Goal: Contribute content: Add original content to the website for others to see

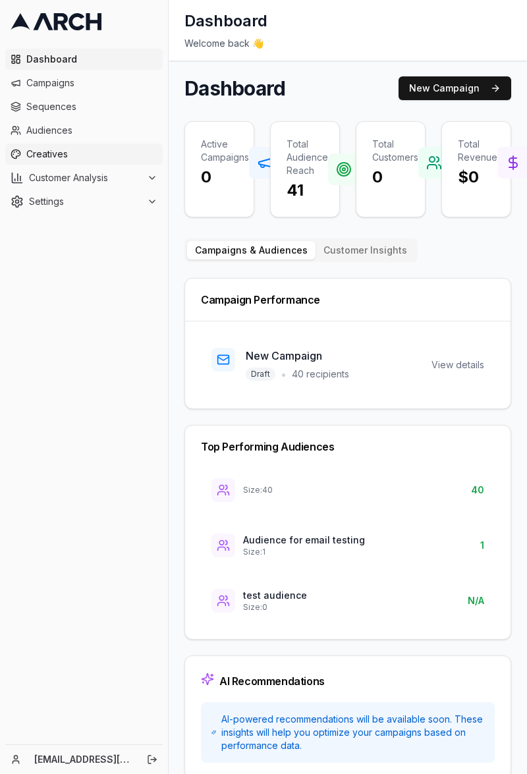
click at [55, 144] on link "Creatives" at bounding box center [83, 154] width 157 height 21
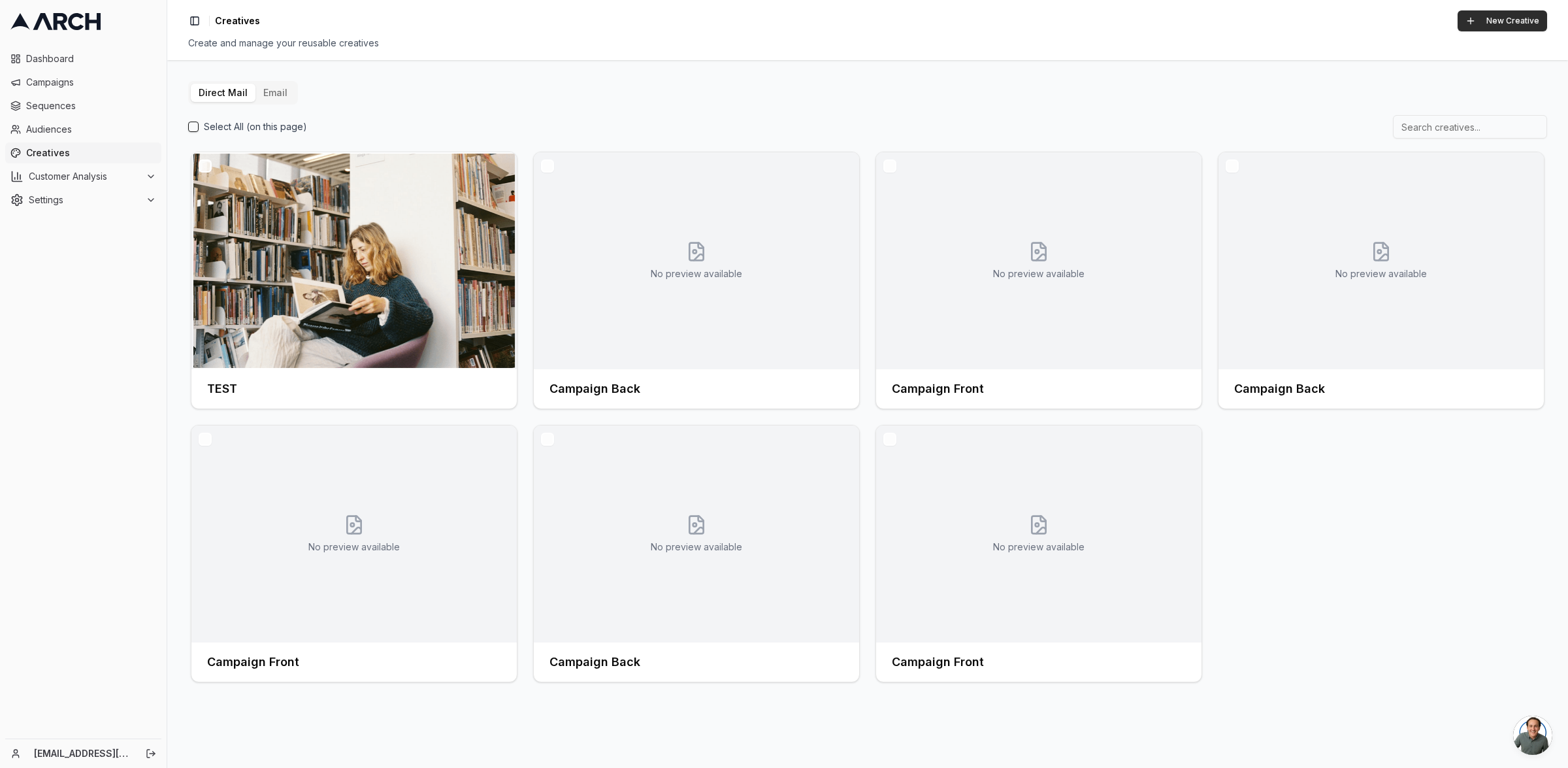
click at [522, 27] on button "New Creative" at bounding box center [1503, 21] width 89 height 21
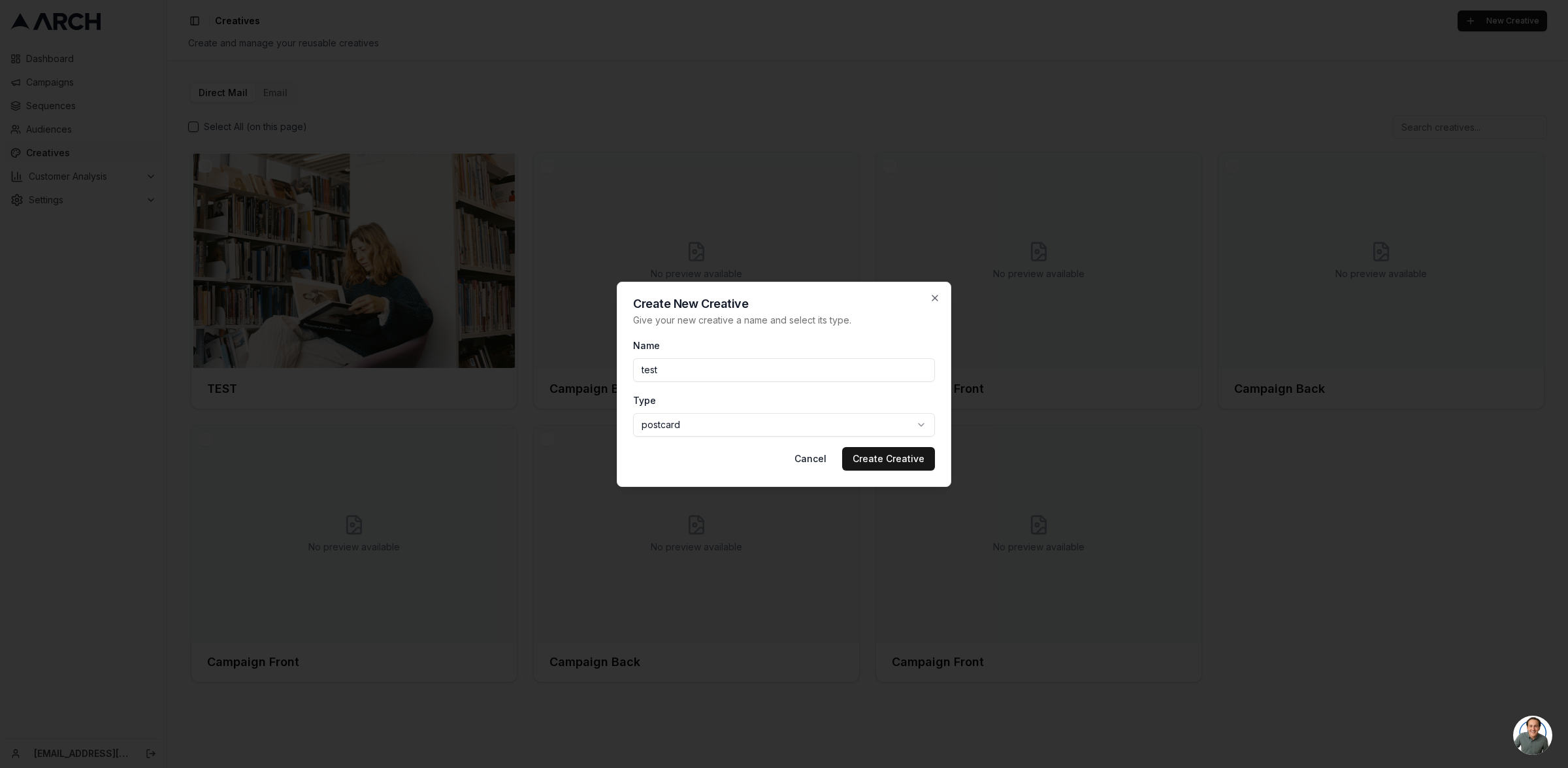
type input "test"
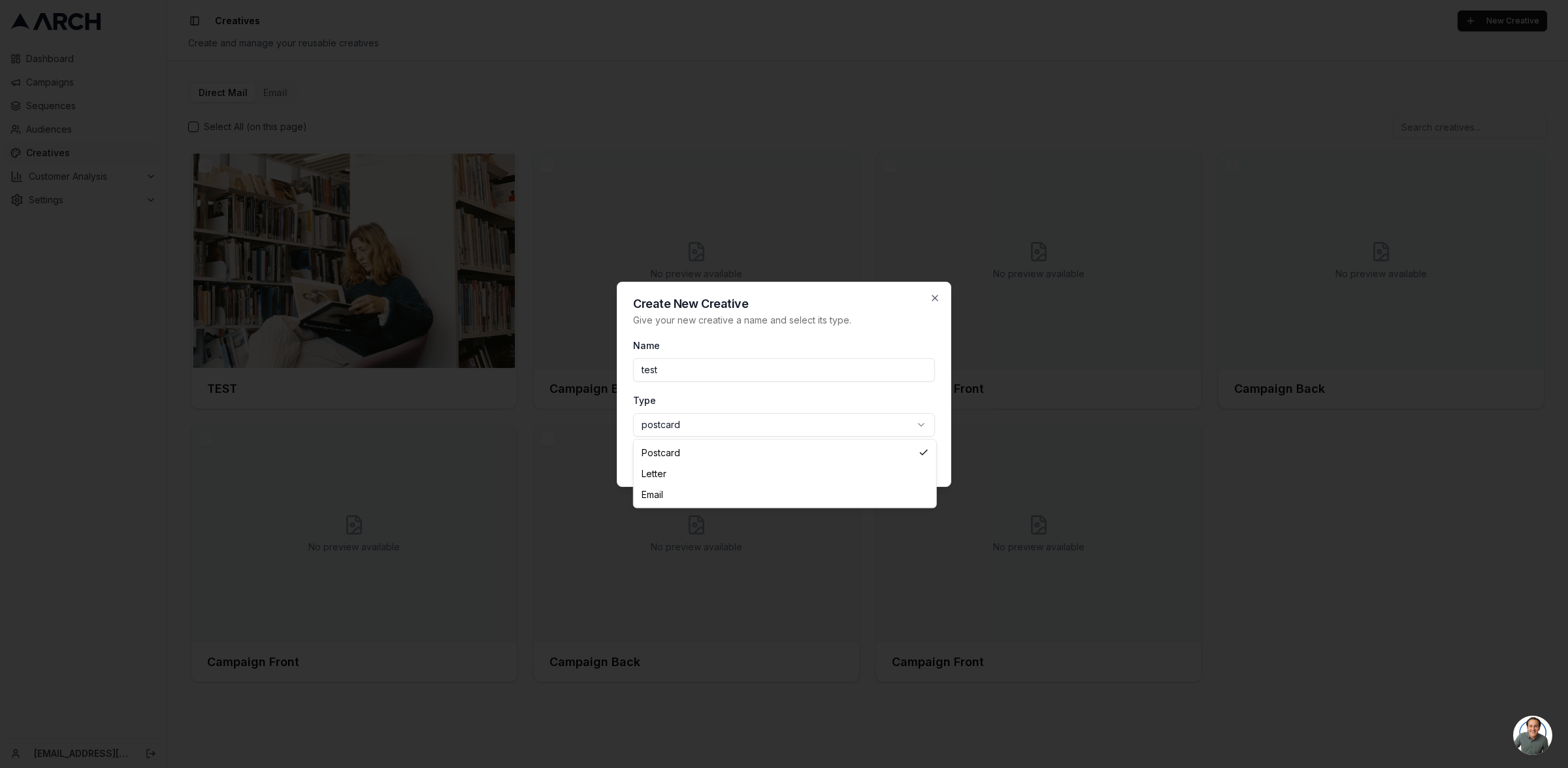
click at [522, 426] on body "Dashboard Campaigns Sequences Audiences Creatives Customer Analysis Settings [E…" at bounding box center [784, 384] width 1568 height 768
select select "email"
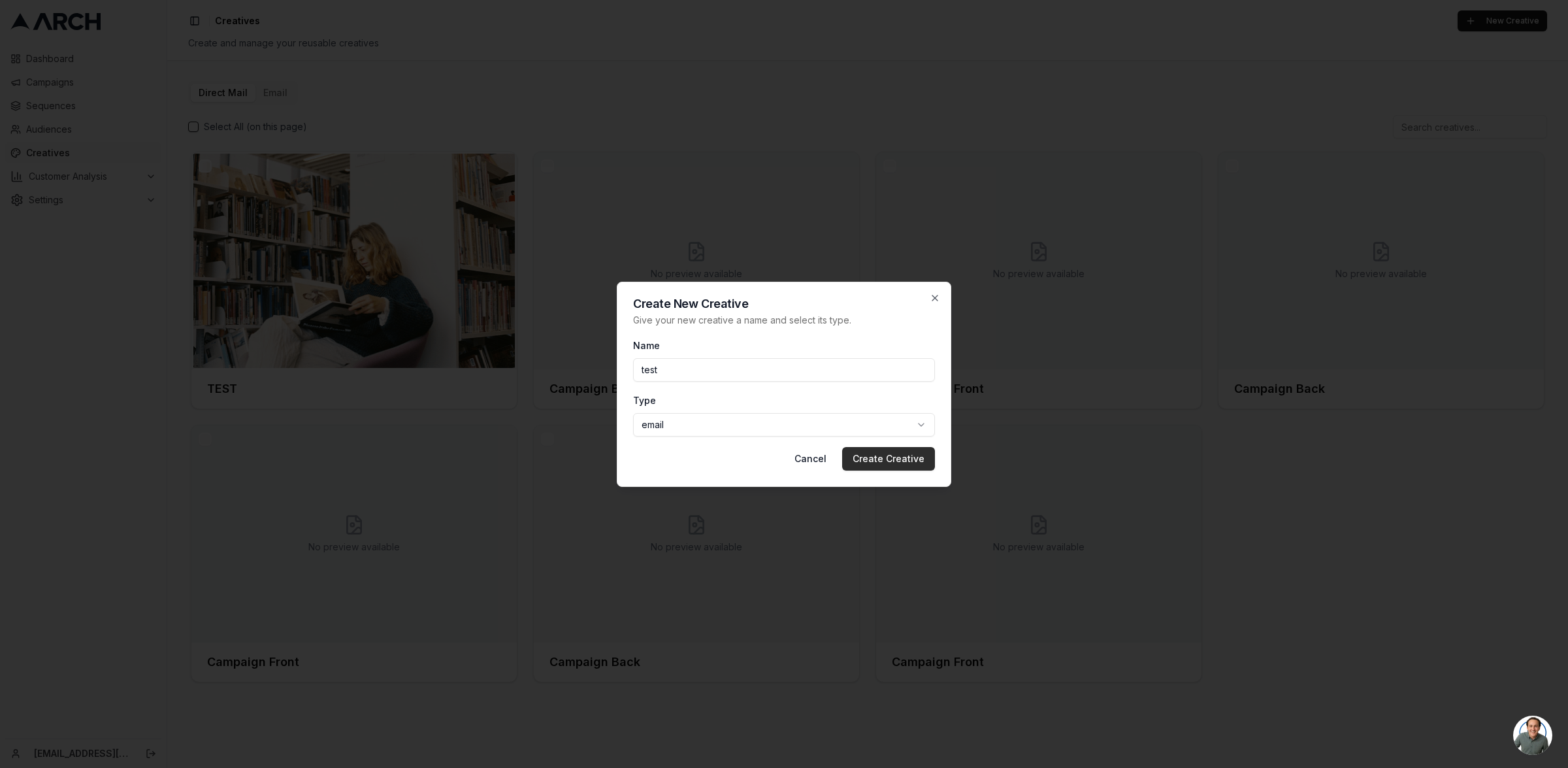
click at [522, 464] on button "Create Creative" at bounding box center [889, 459] width 93 height 24
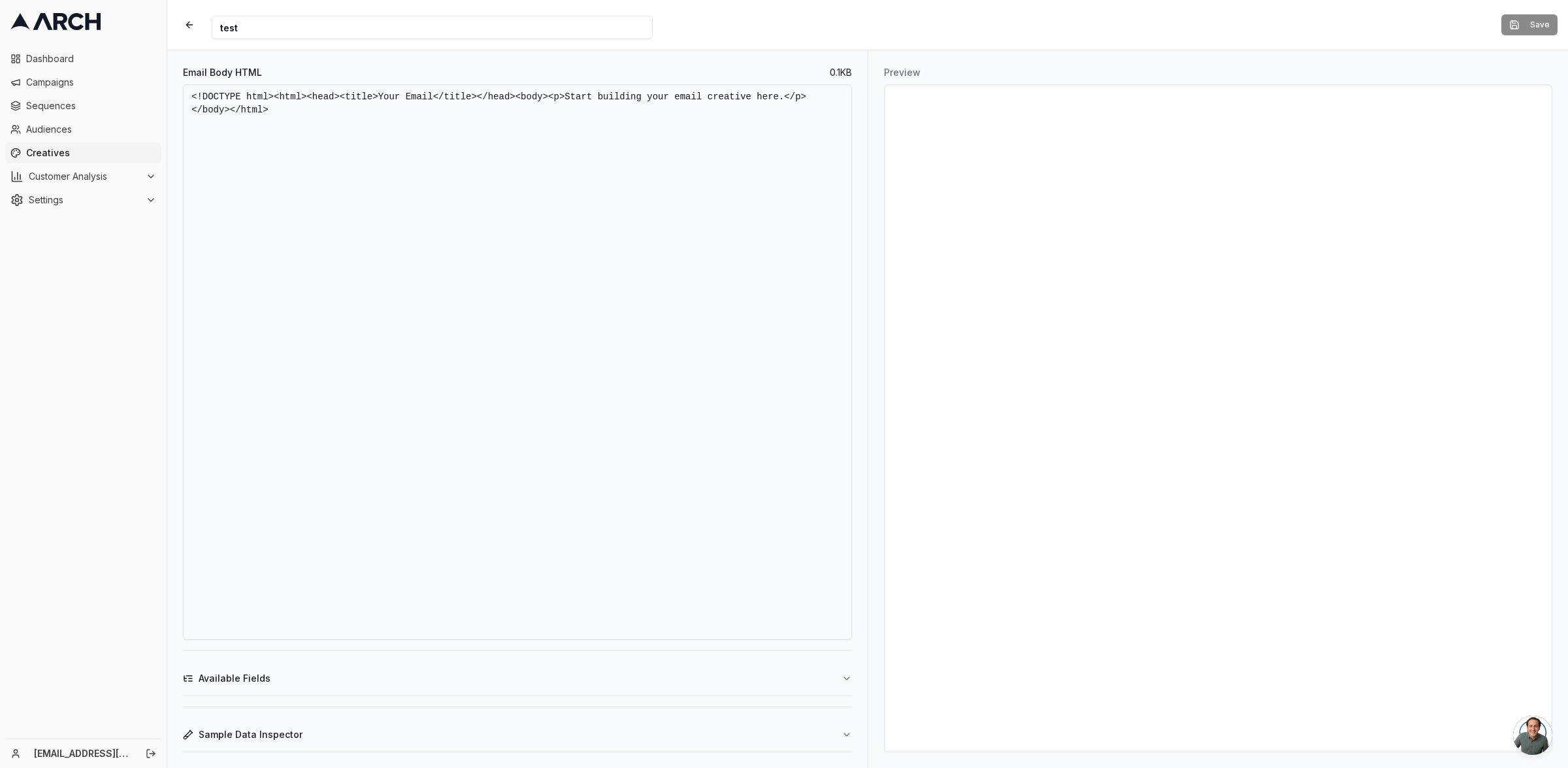
click at [323, 734] on button "Sample Data Inspector" at bounding box center [517, 734] width 668 height 34
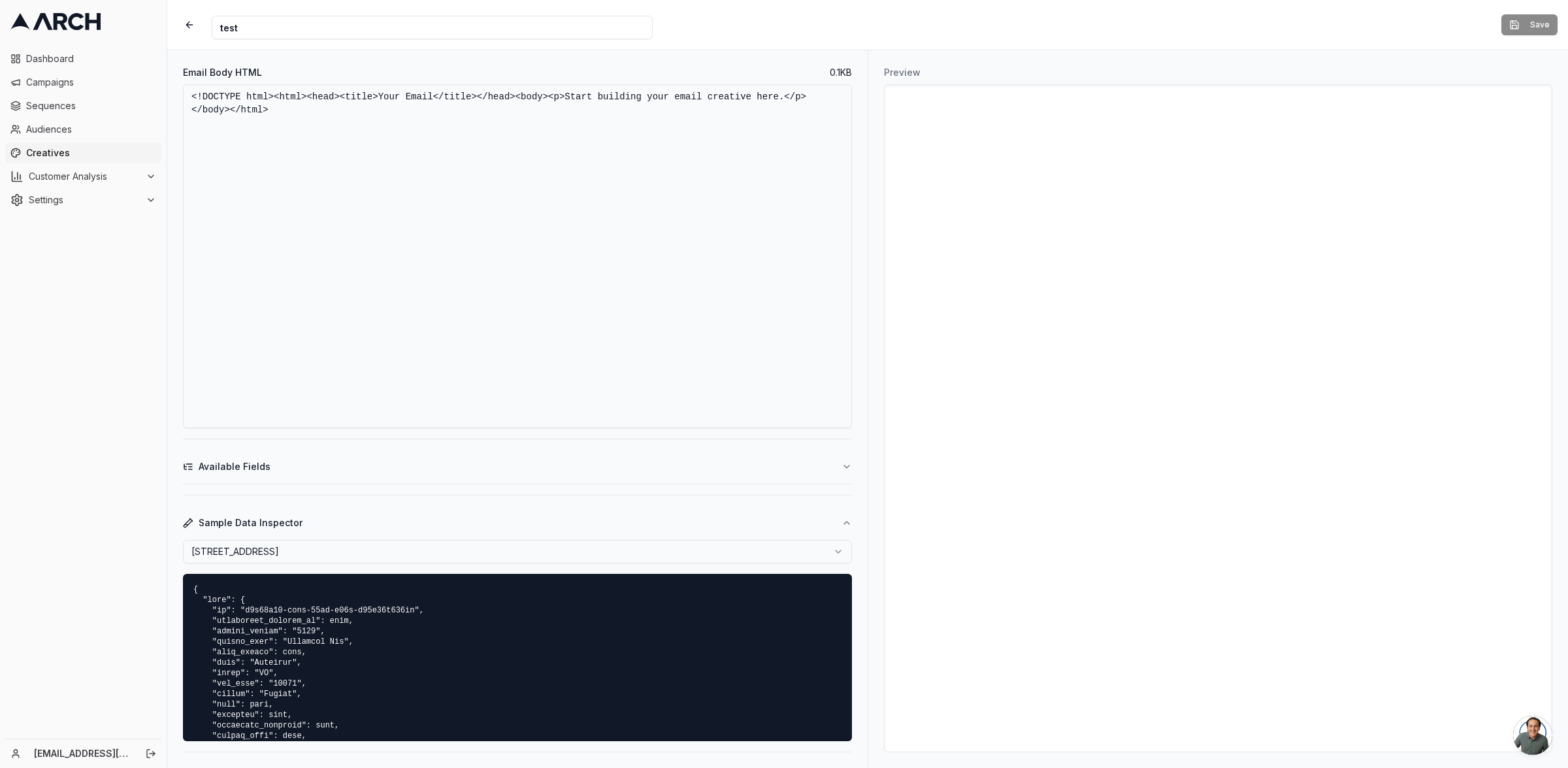
click at [311, 465] on button "Available Fields" at bounding box center [517, 466] width 668 height 34
